Goal: Check status: Check status

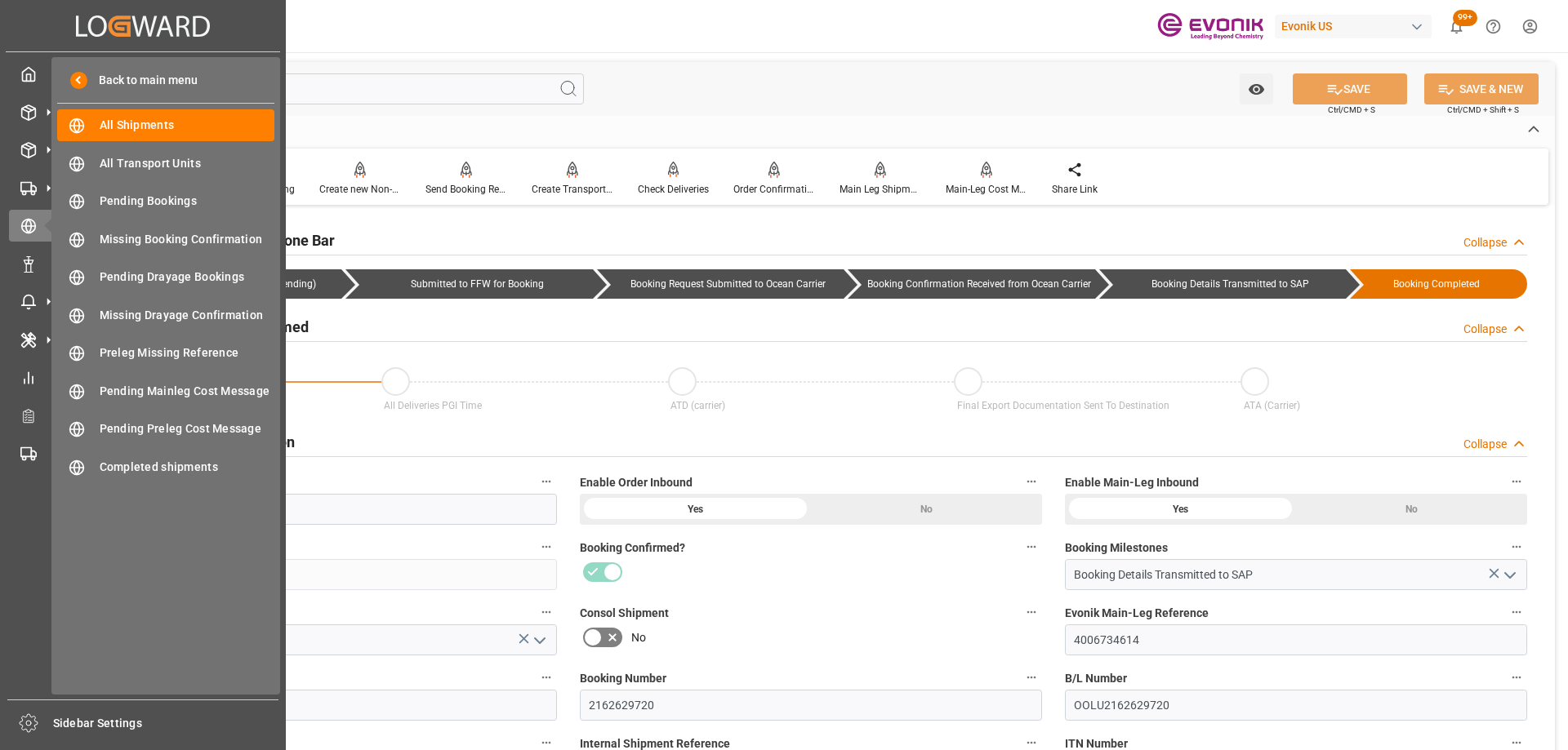
scroll to position [980, 0]
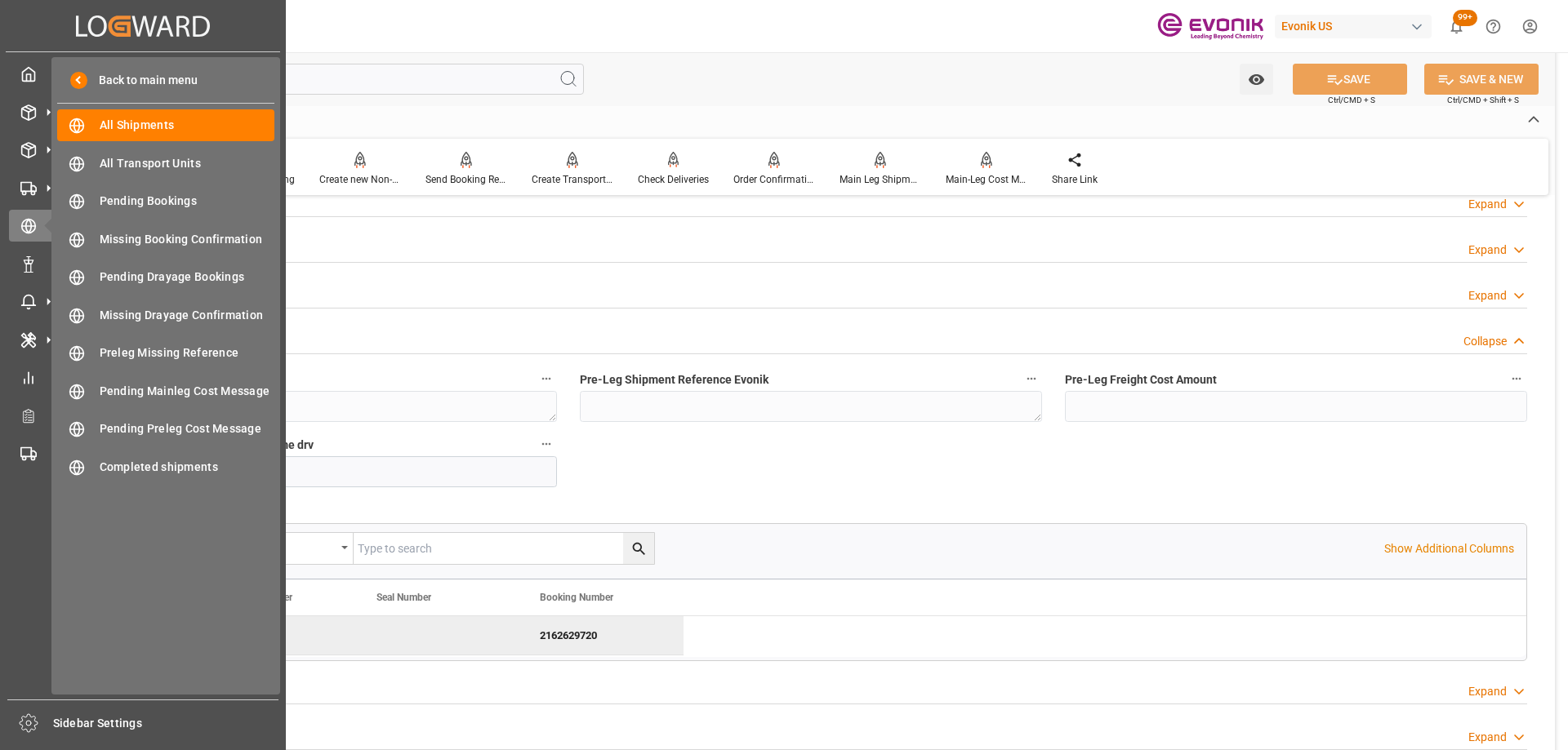
click at [23, 48] on div "Created by potrace 1.15, written by Peter Selinger 2001-2017 Created by potrace…" at bounding box center [143, 26] width 274 height 51
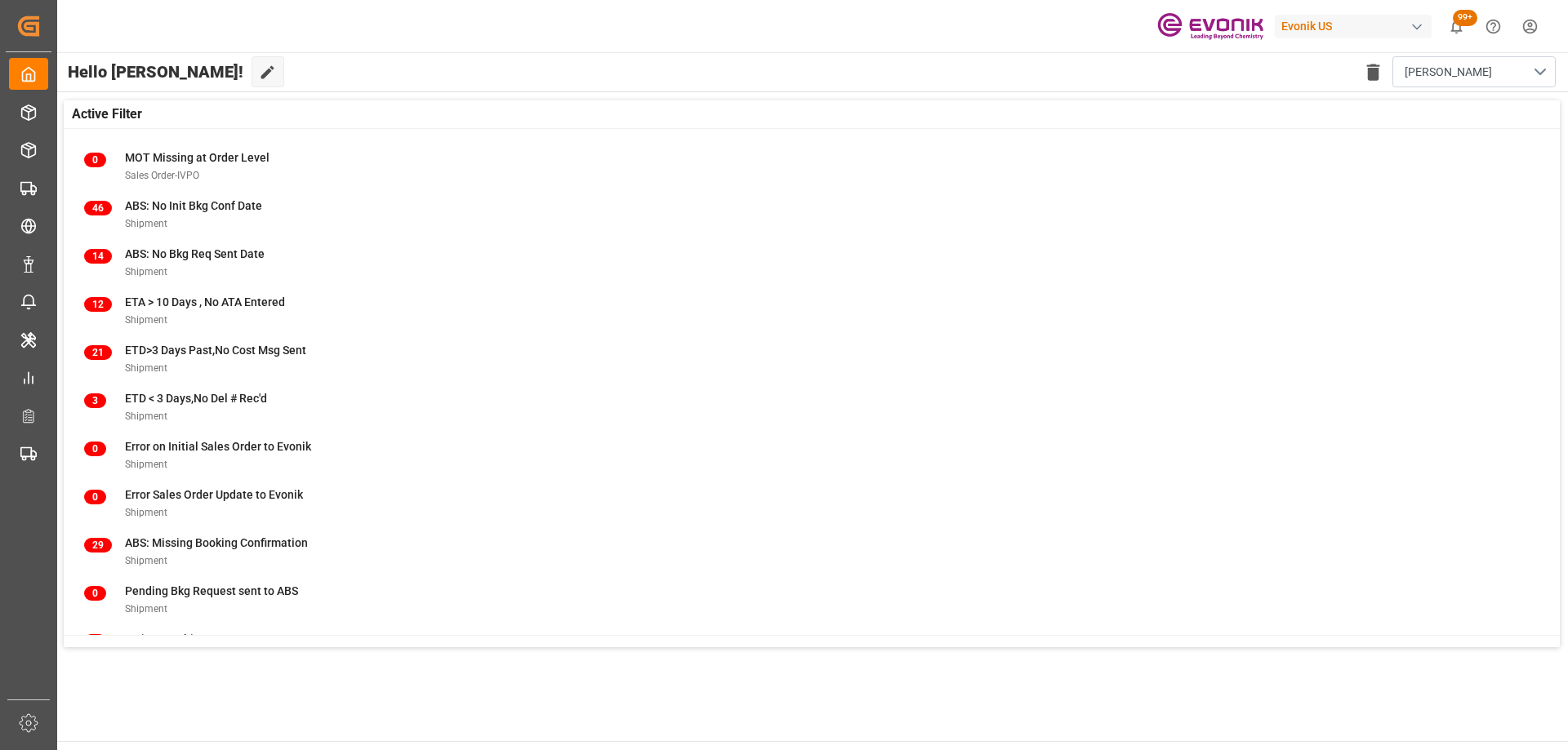
scroll to position [161, 0]
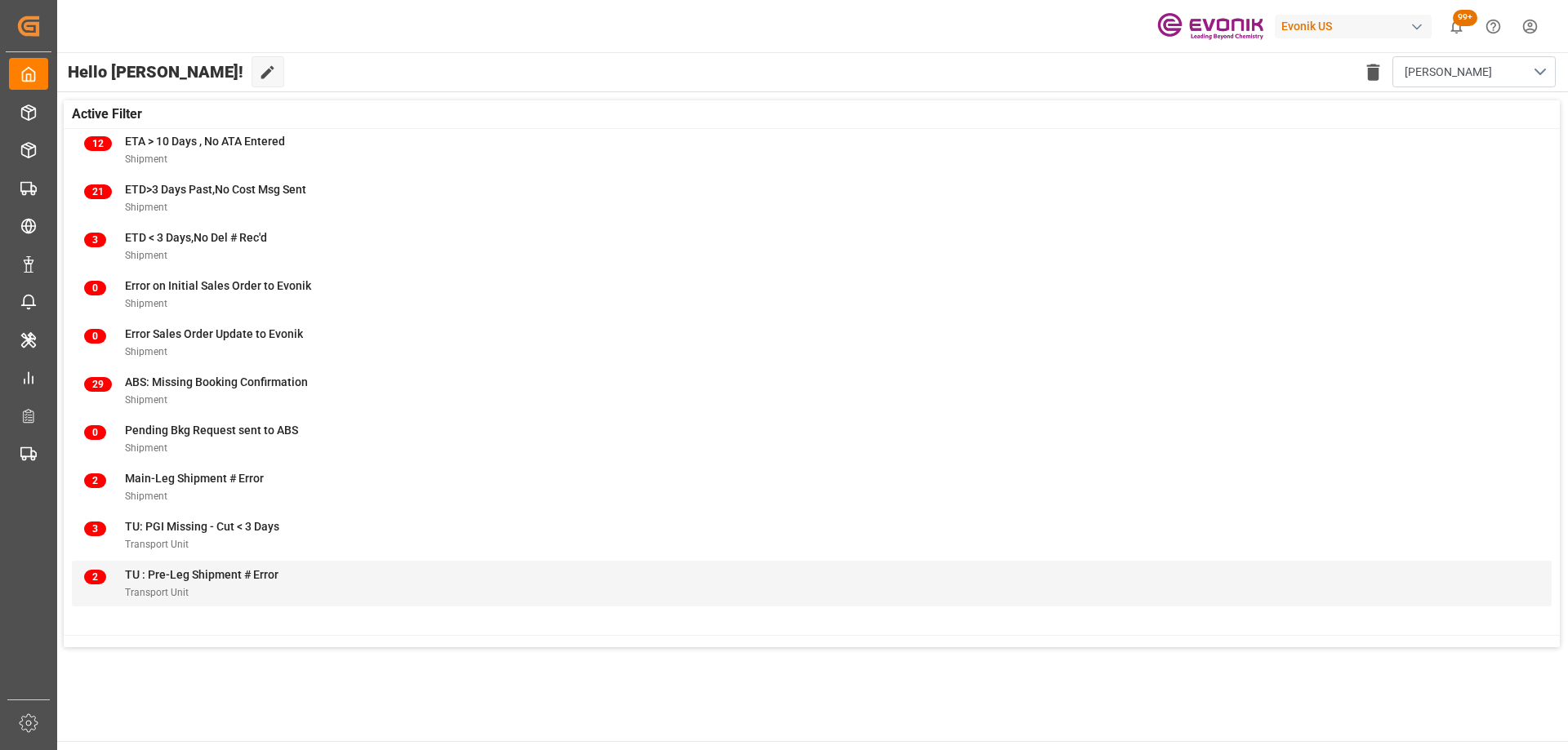
click at [374, 565] on div "2 TU : Pre-Leg Shipment # Error Transport Unit" at bounding box center [811, 583] width 1480 height 45
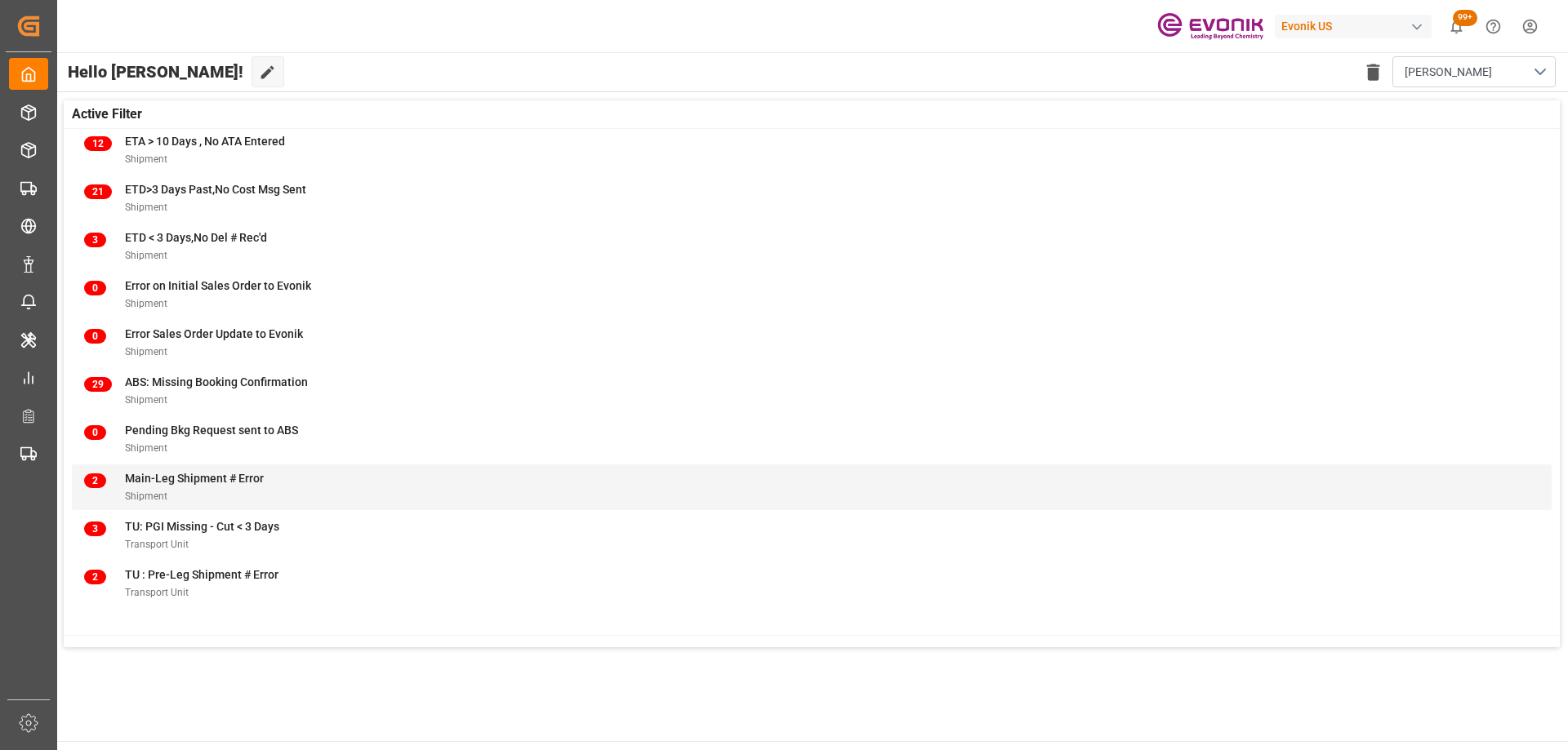
click at [311, 488] on div "2 Main-Leg Shipment # Error Shipment" at bounding box center [811, 487] width 1455 height 35
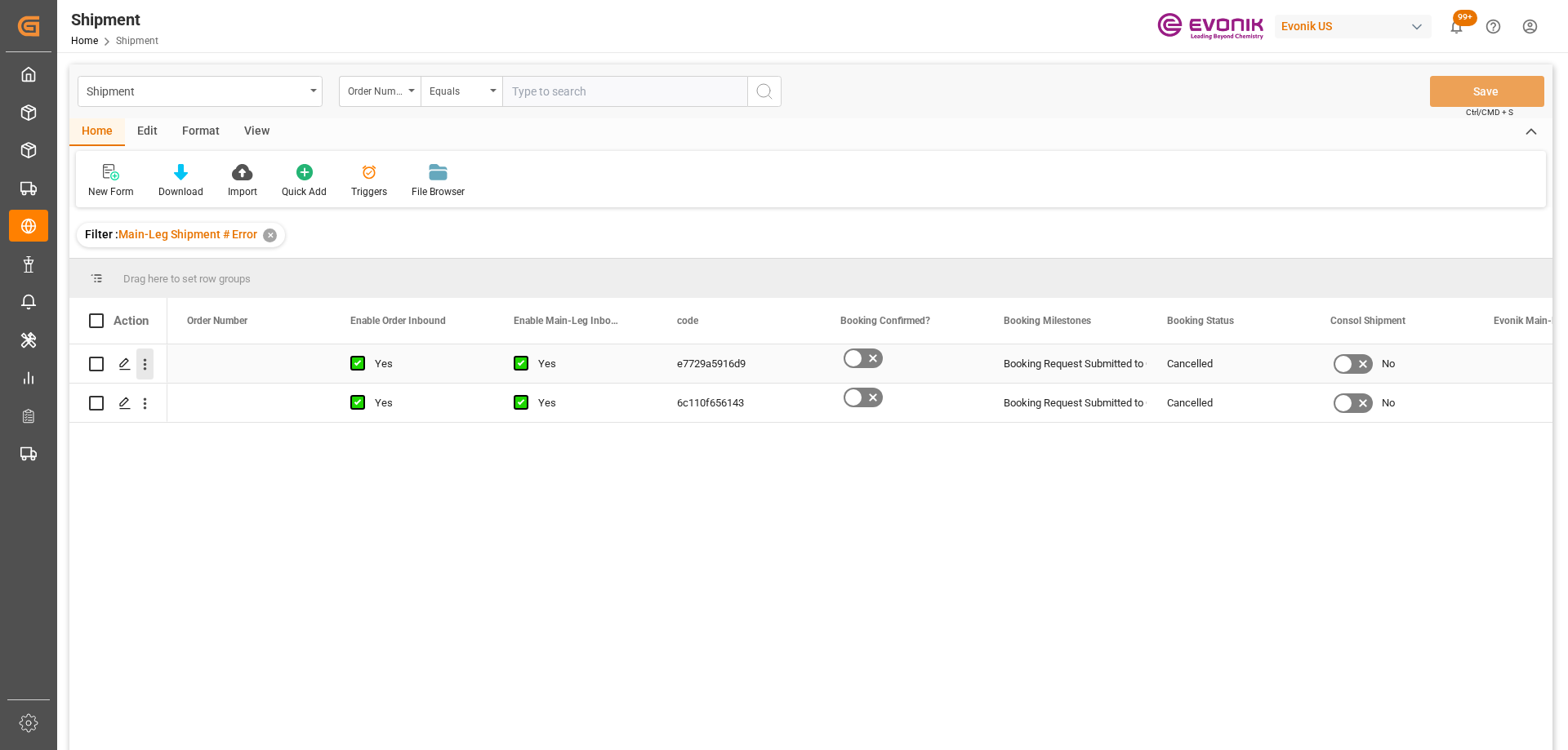
click at [143, 370] on icon "open menu" at bounding box center [145, 364] width 17 height 17
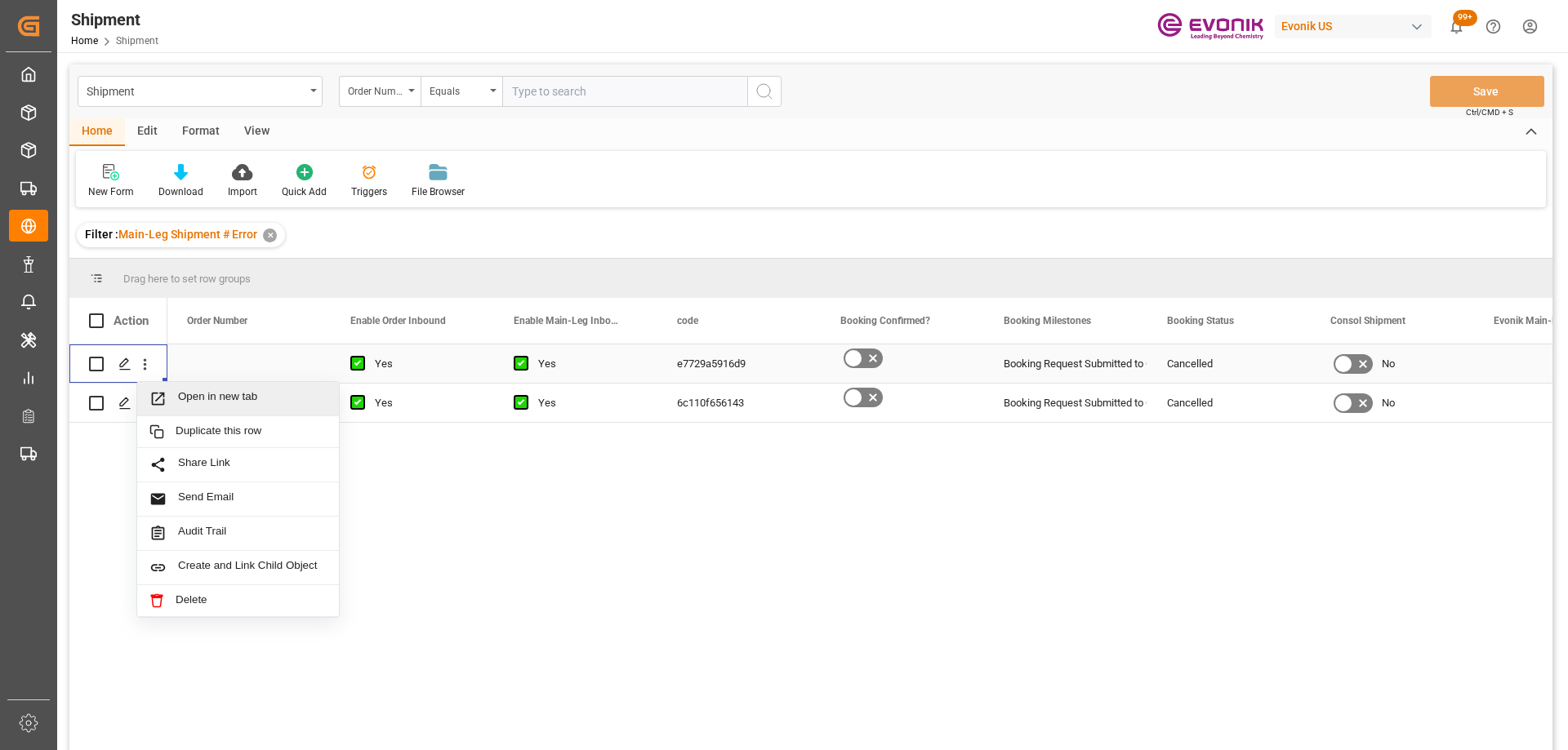
click at [184, 400] on span "Open in new tab" at bounding box center [252, 398] width 149 height 17
click at [147, 401] on icon "open menu" at bounding box center [145, 403] width 17 height 17
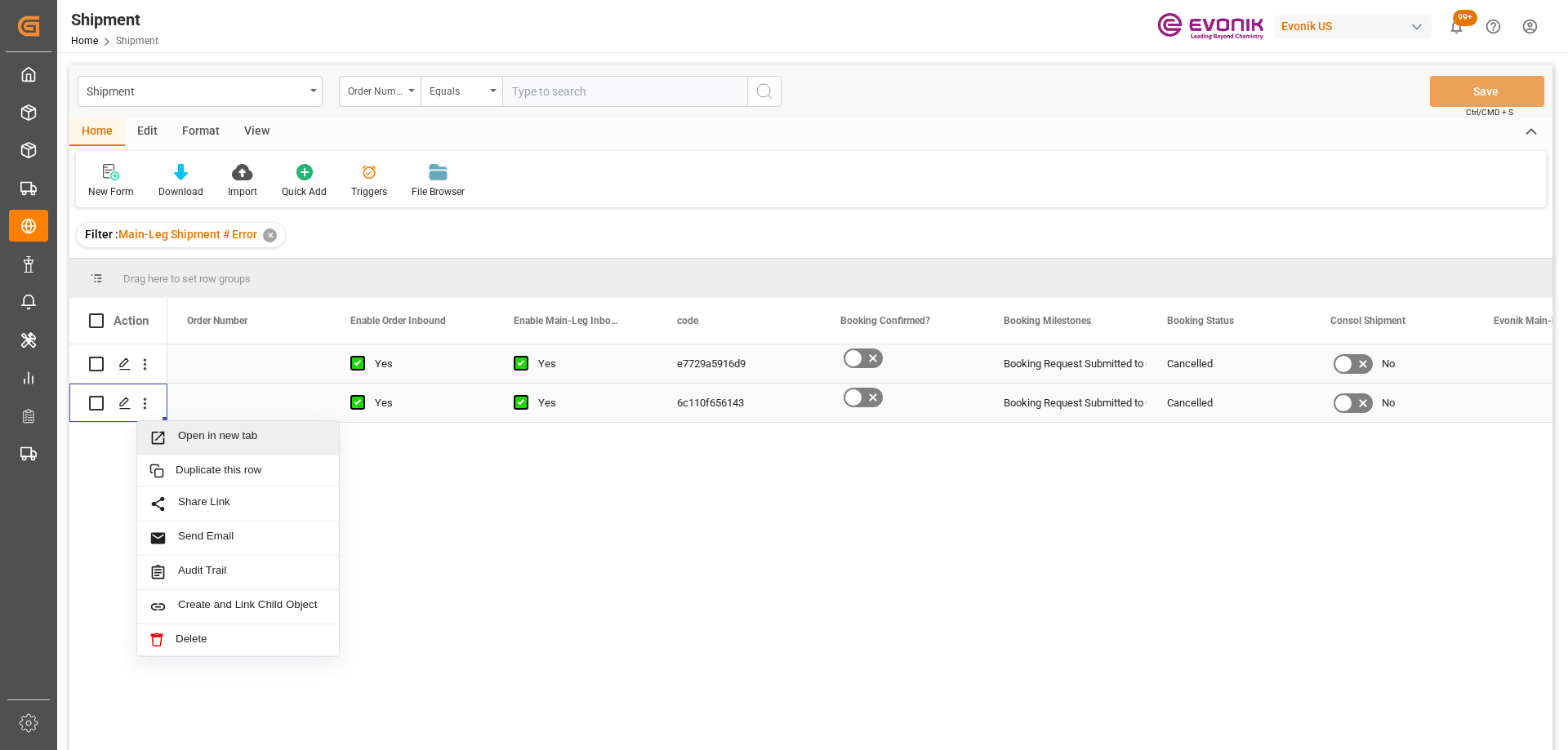
click at [192, 443] on span "Open in new tab" at bounding box center [252, 438] width 149 height 17
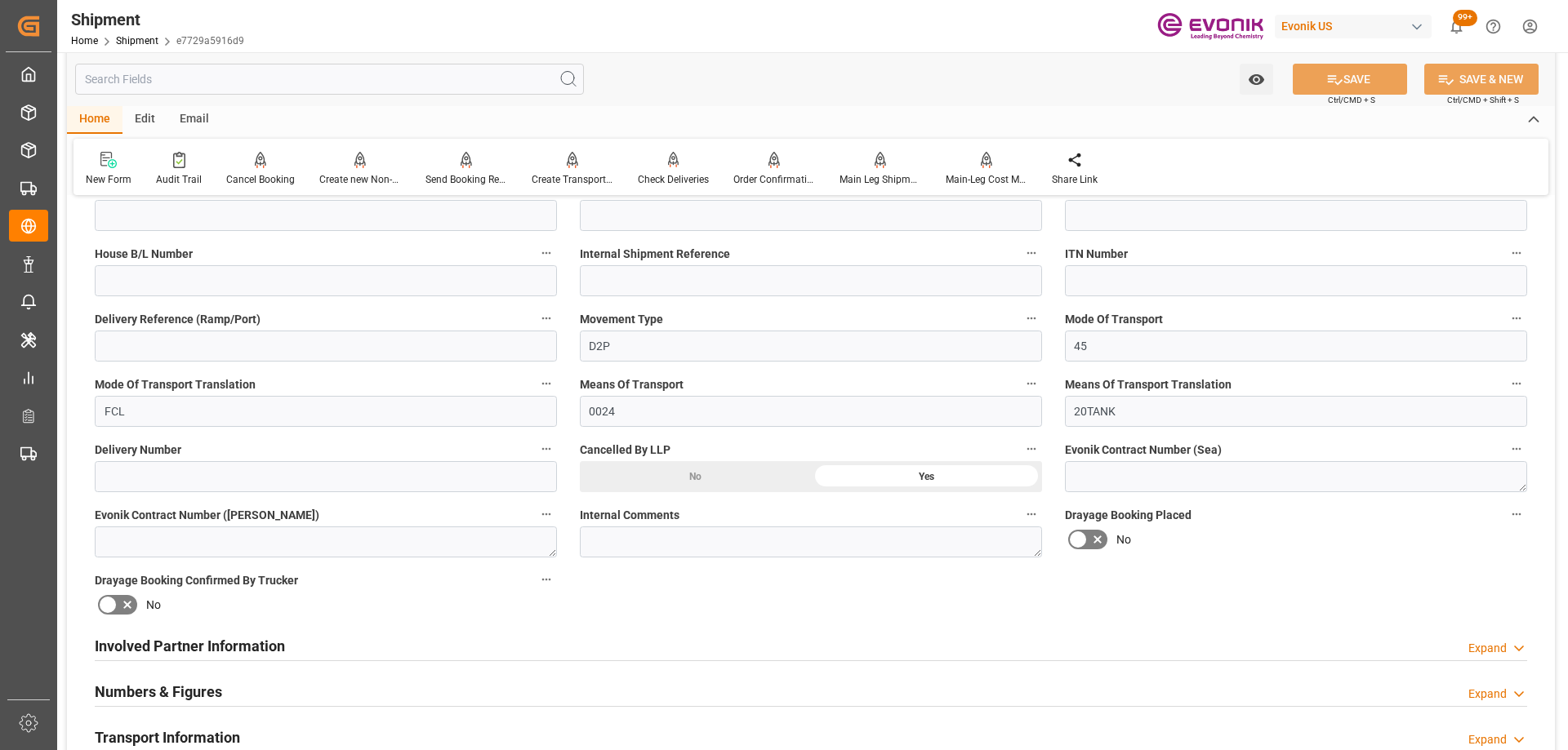
scroll to position [735, 0]
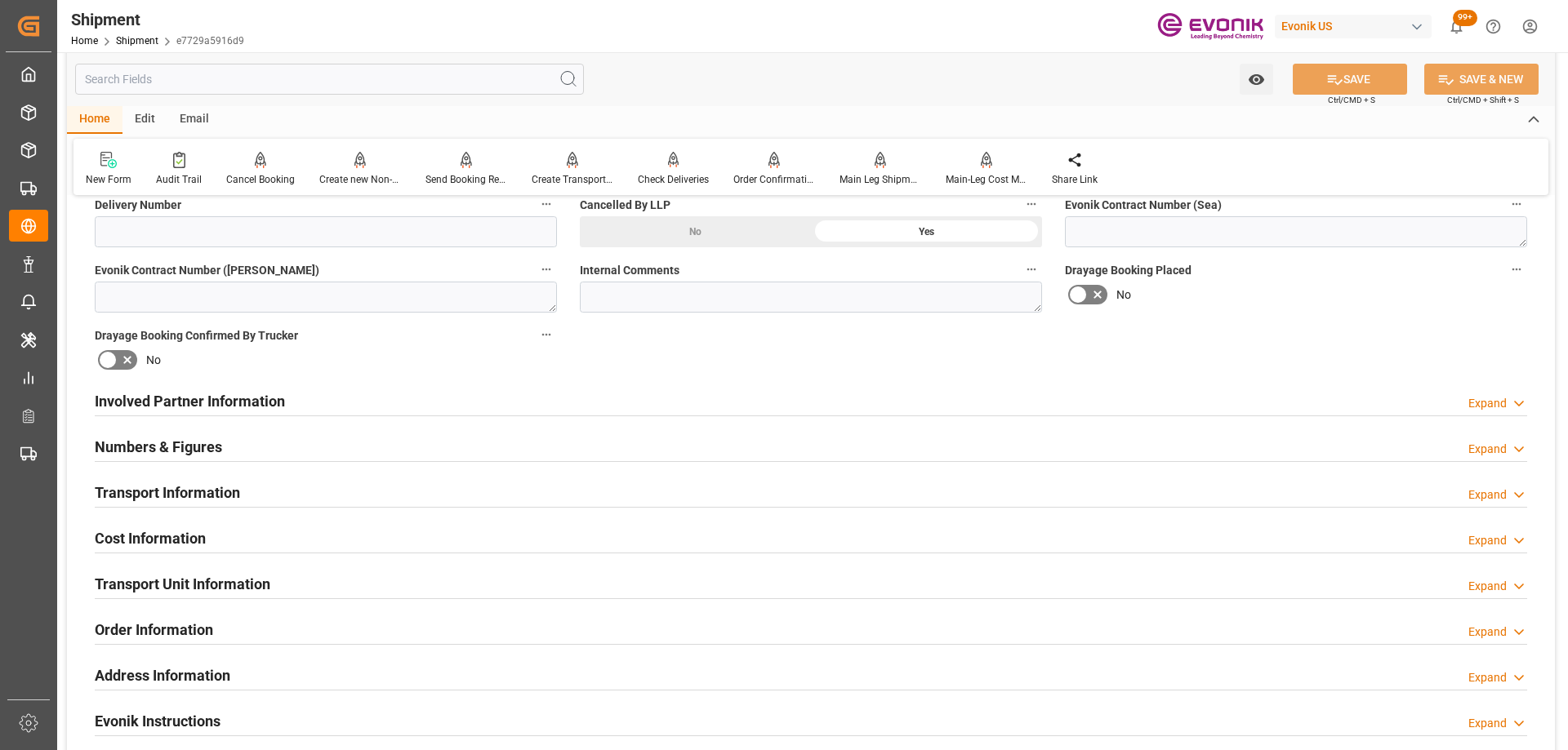
drag, startPoint x: 233, startPoint y: 580, endPoint x: 318, endPoint y: 510, distance: 110.1
click at [233, 580] on h2 "Transport Unit Information" at bounding box center [183, 584] width 176 height 22
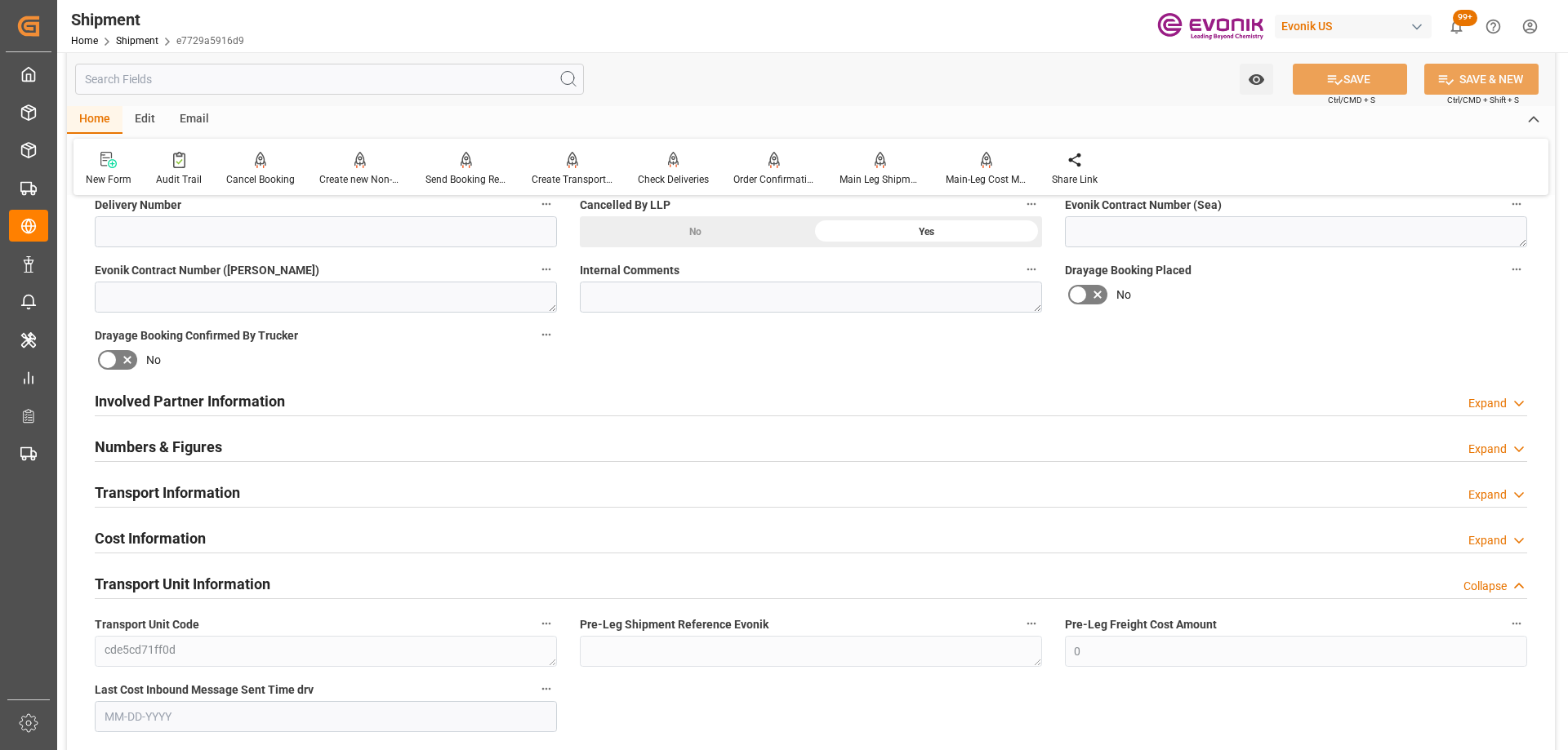
scroll to position [1061, 0]
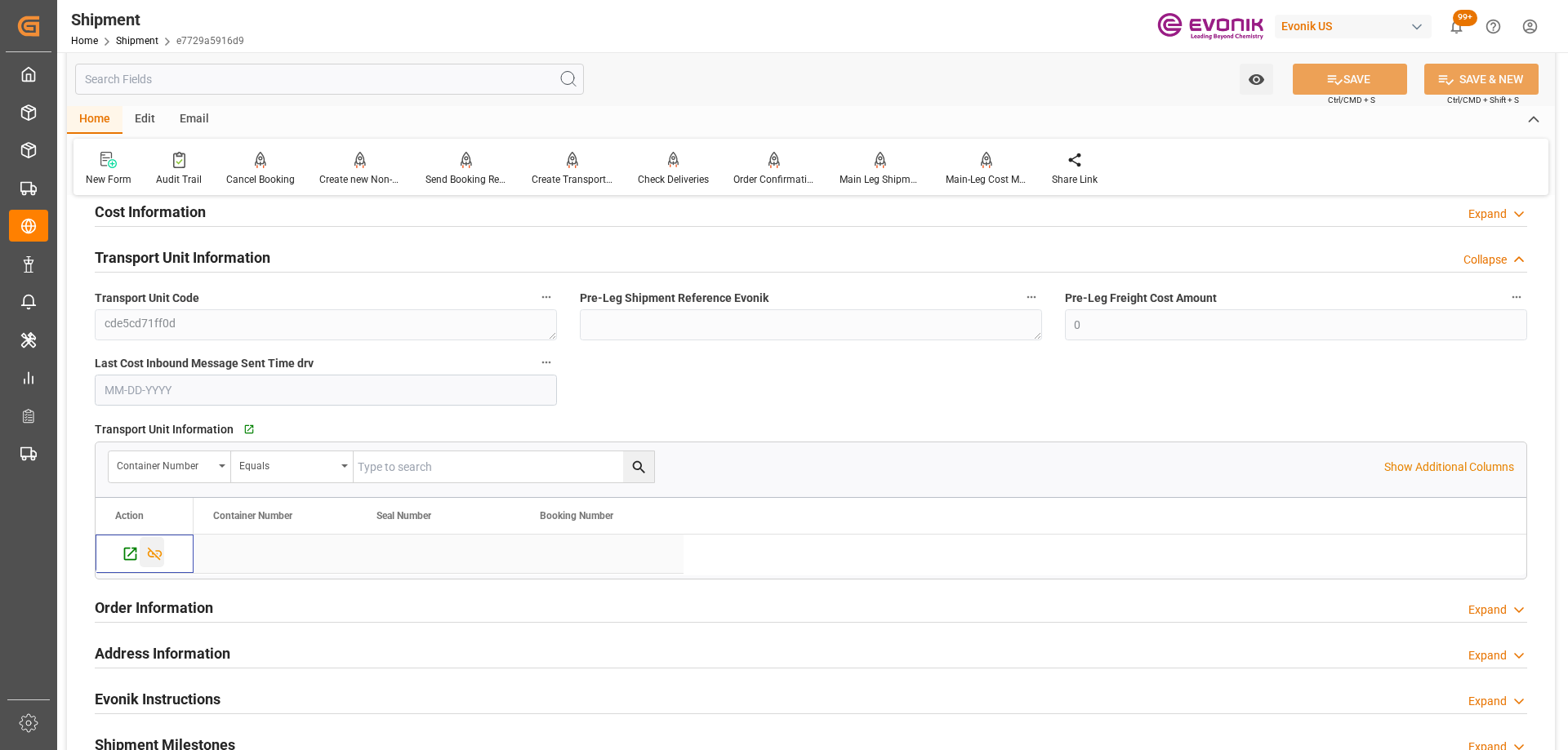
click at [158, 554] on icon "Press SPACE to select this row." at bounding box center [154, 553] width 17 height 17
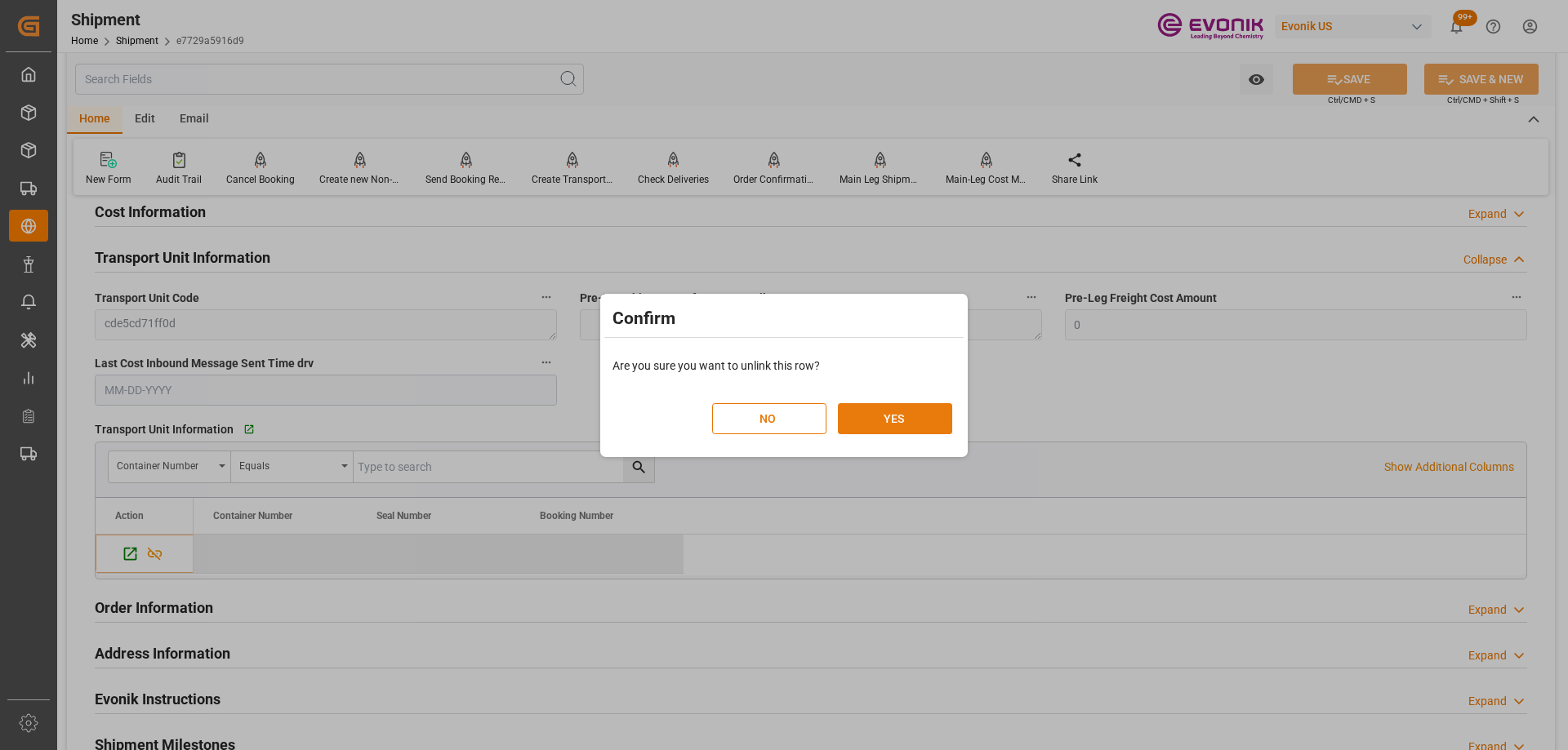
click at [880, 417] on button "YES" at bounding box center [895, 419] width 114 height 31
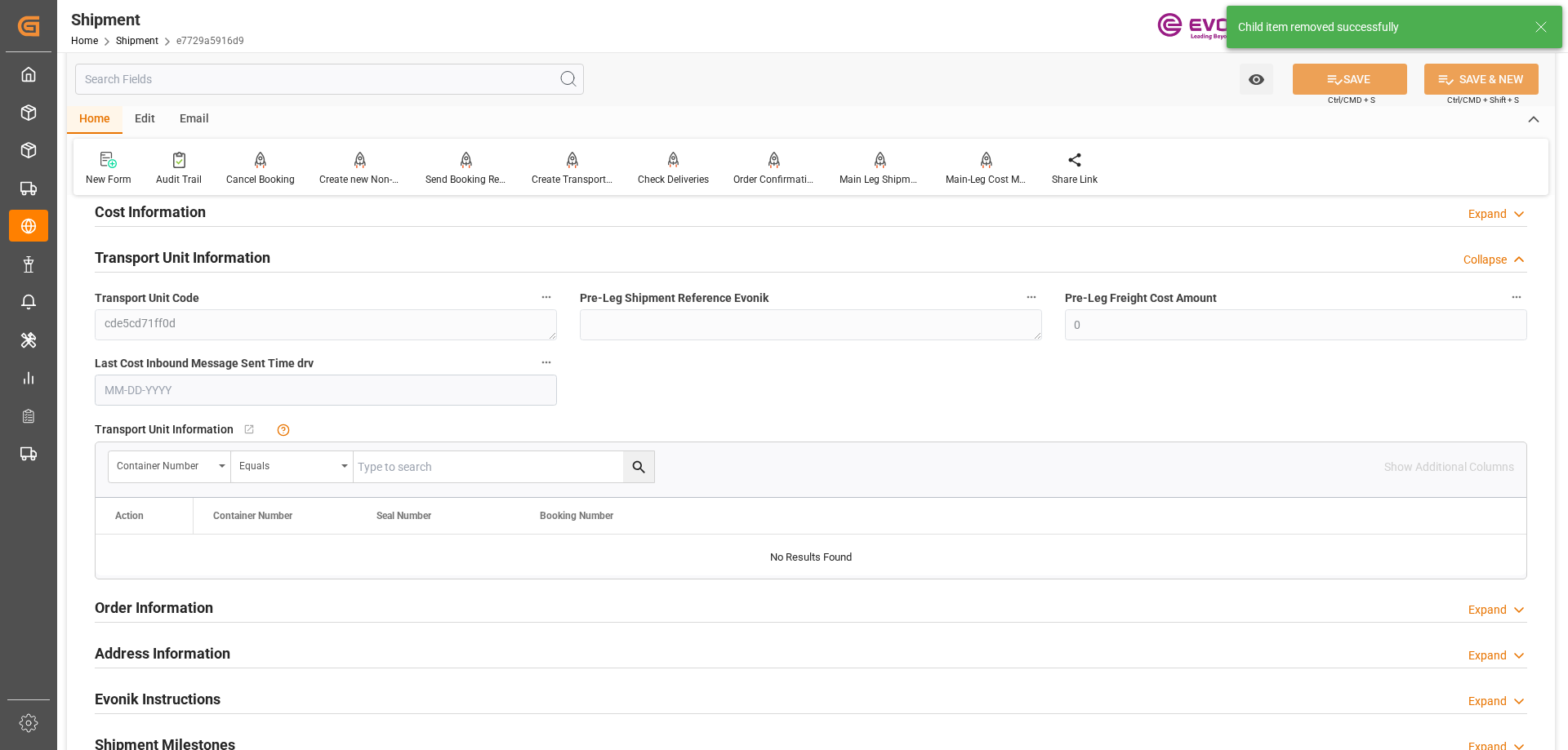
scroll to position [1388, 0]
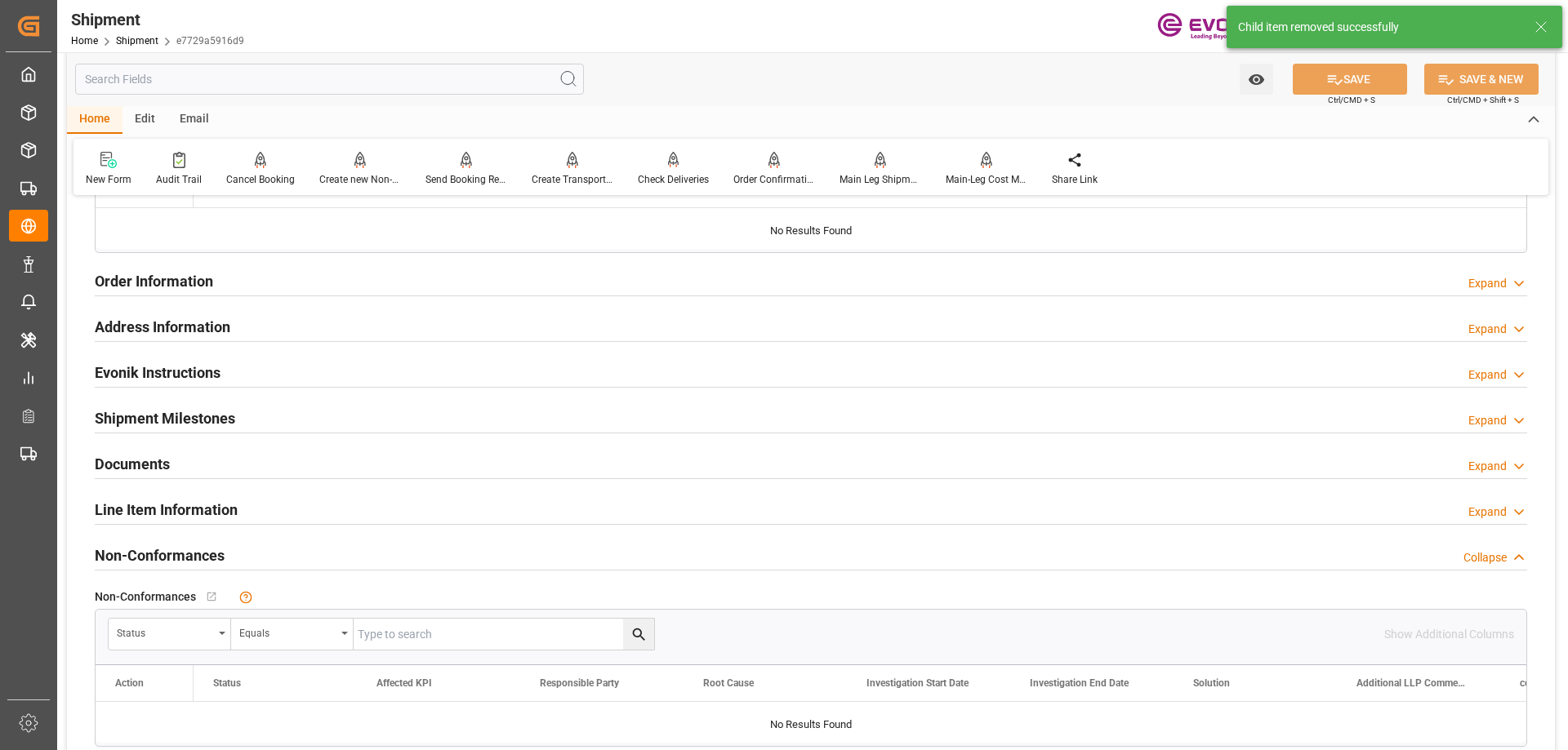
click at [204, 515] on h2 "Line Item Information" at bounding box center [166, 510] width 143 height 22
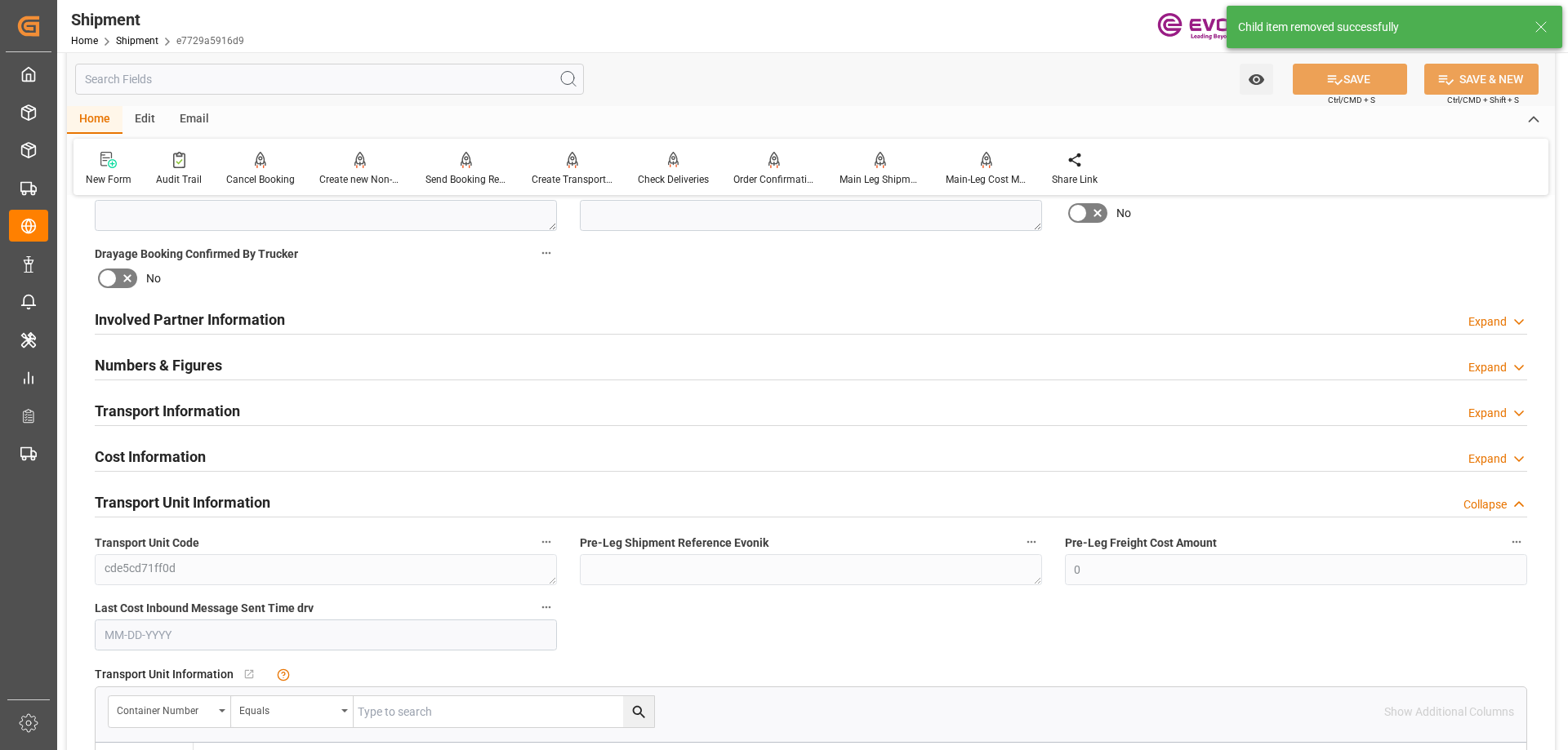
scroll to position [245, 0]
